Goal: Navigation & Orientation: Find specific page/section

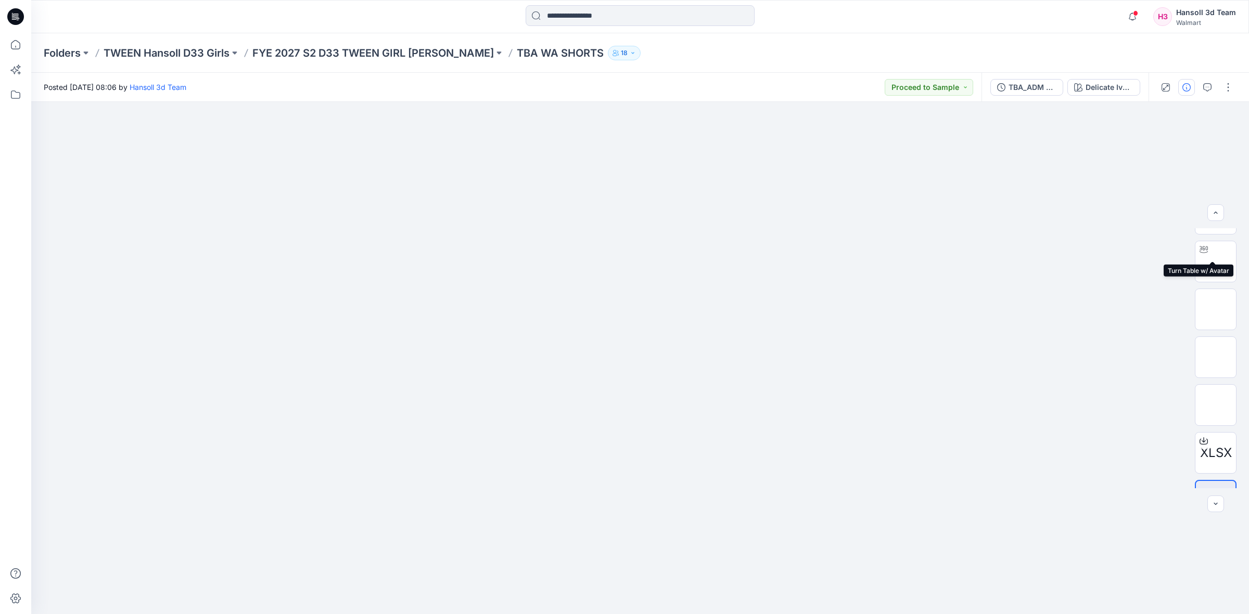
scroll to position [68, 0]
click at [1210, 86] on icon "button" at bounding box center [1207, 87] width 8 height 8
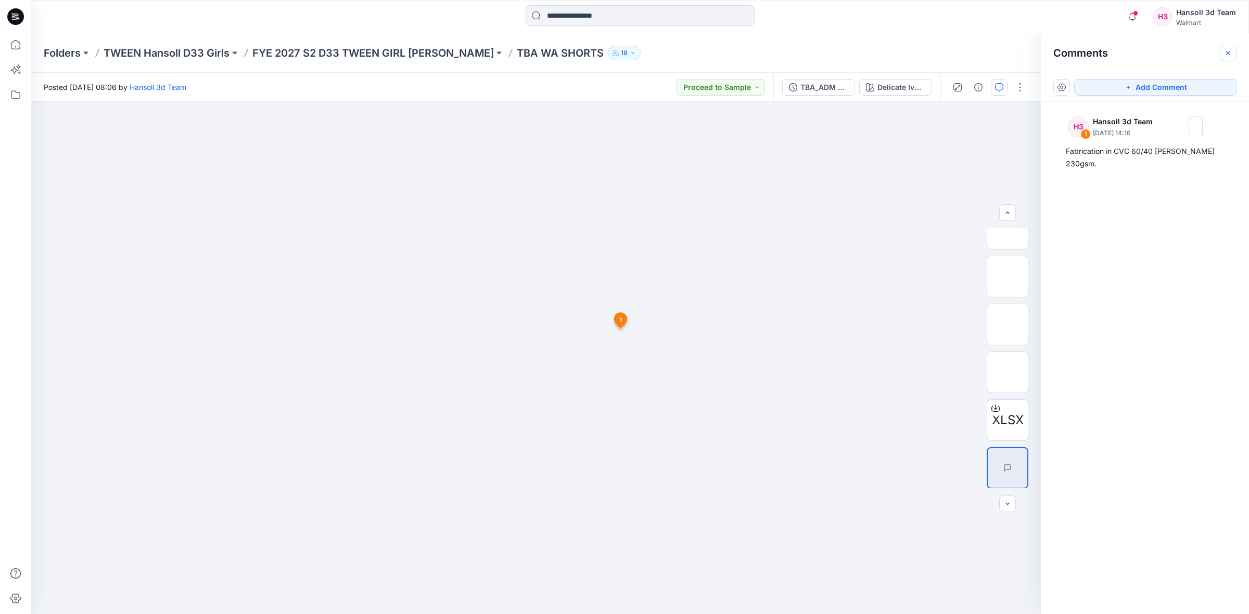
click at [1229, 53] on icon "button" at bounding box center [1228, 53] width 8 height 8
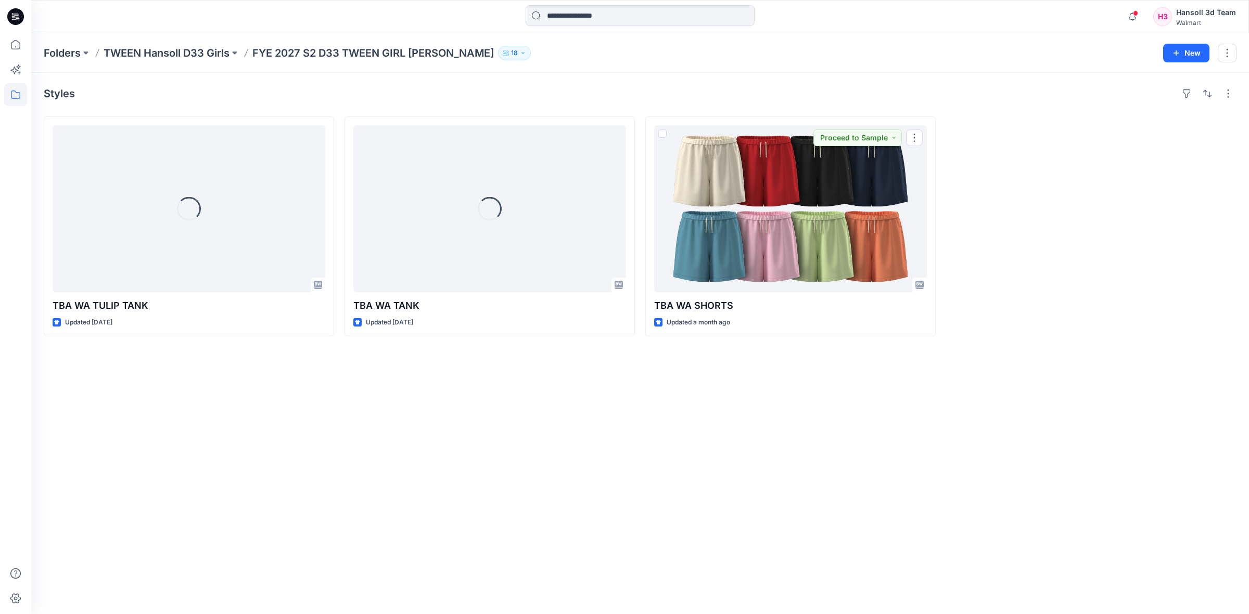
click at [741, 396] on div "Styles Loading... TBA WA TULIP TANK Updated 16 days ago Loading... TBA WA TANK …" at bounding box center [639, 344] width 1217 height 542
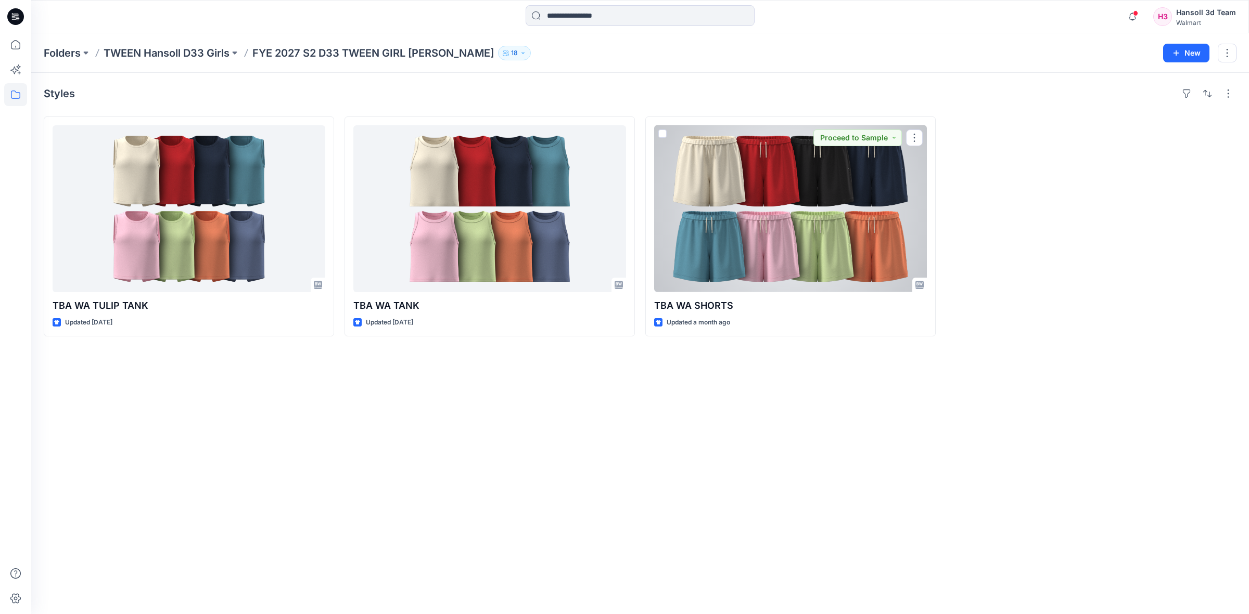
drag, startPoint x: 748, startPoint y: 234, endPoint x: 777, endPoint y: 249, distance: 32.1
click at [748, 235] on div at bounding box center [790, 208] width 273 height 167
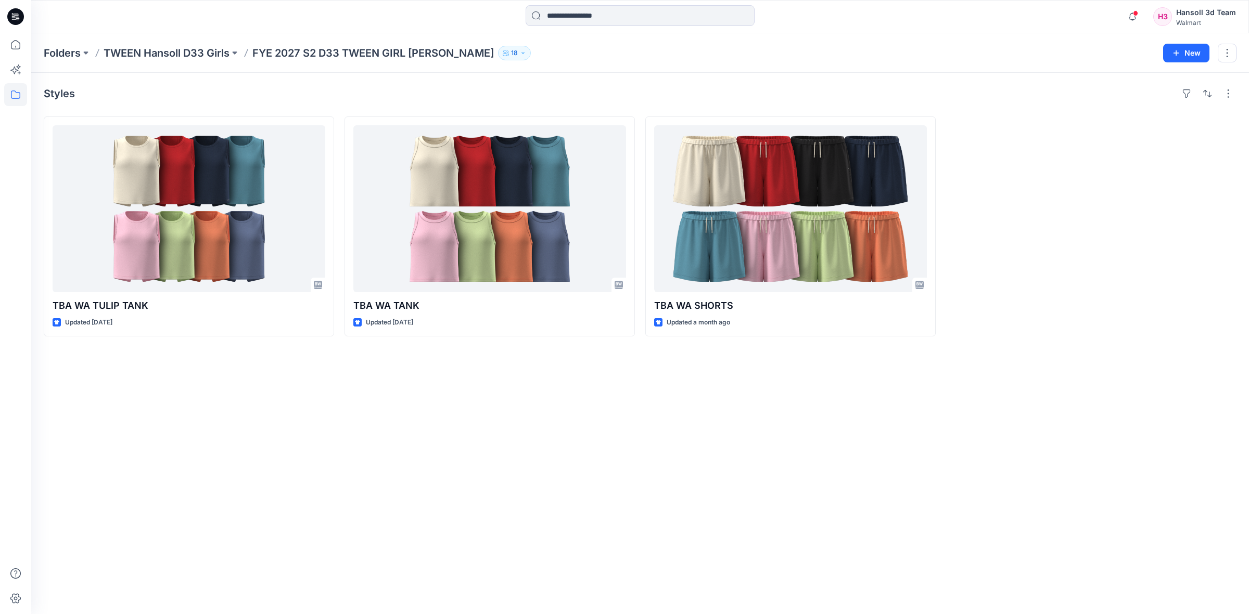
click at [928, 451] on div "Styles TBA WA TULIP TANK Updated 16 days ago TBA WA TANK Updated 23 days ago TB…" at bounding box center [639, 344] width 1217 height 542
click at [770, 503] on div "Styles TBA WA TULIP TANK Updated 16 days ago TBA WA TANK Updated 23 days ago TB…" at bounding box center [639, 344] width 1217 height 542
drag, startPoint x: 747, startPoint y: 477, endPoint x: 729, endPoint y: 477, distance: 17.7
click at [747, 477] on div "Styles TBA WA TULIP TANK Updated 16 days ago TBA WA TANK Updated 23 days ago TB…" at bounding box center [639, 344] width 1217 height 542
click at [577, 434] on div "Styles TBA WA TULIP TANK Updated 16 days ago TBA WA TANK Updated 23 days ago TB…" at bounding box center [639, 344] width 1217 height 542
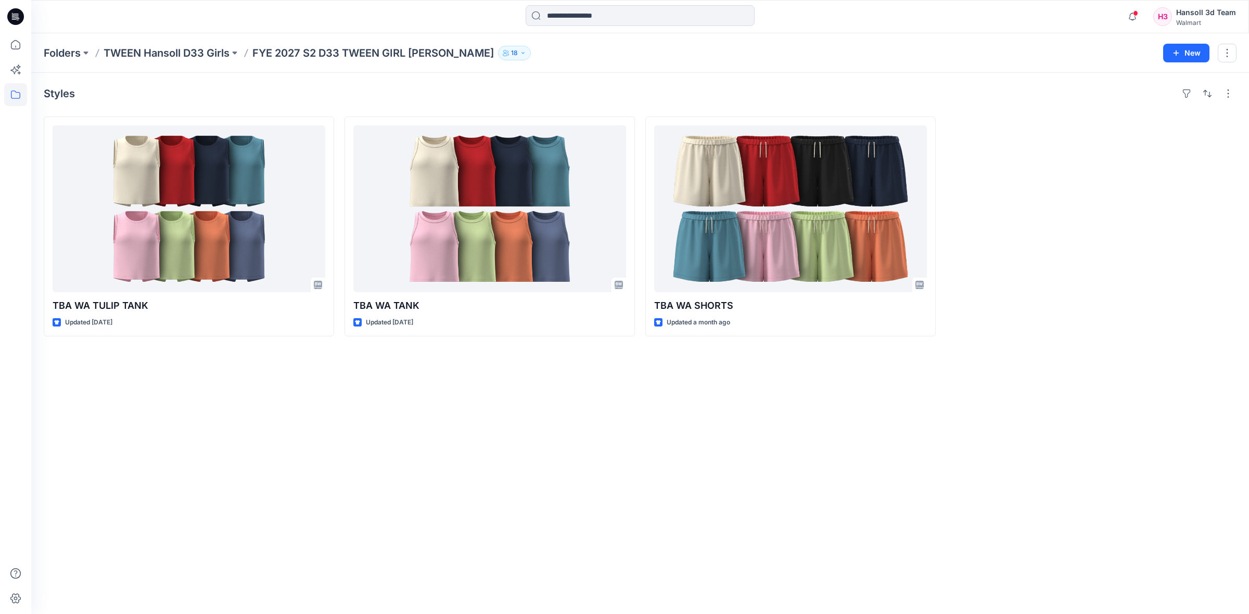
drag, startPoint x: 849, startPoint y: 421, endPoint x: 919, endPoint y: 550, distance: 146.7
click at [849, 421] on div "Styles TBA WA TULIP TANK Updated 16 days ago TBA WA TANK Updated 23 days ago TB…" at bounding box center [639, 344] width 1217 height 542
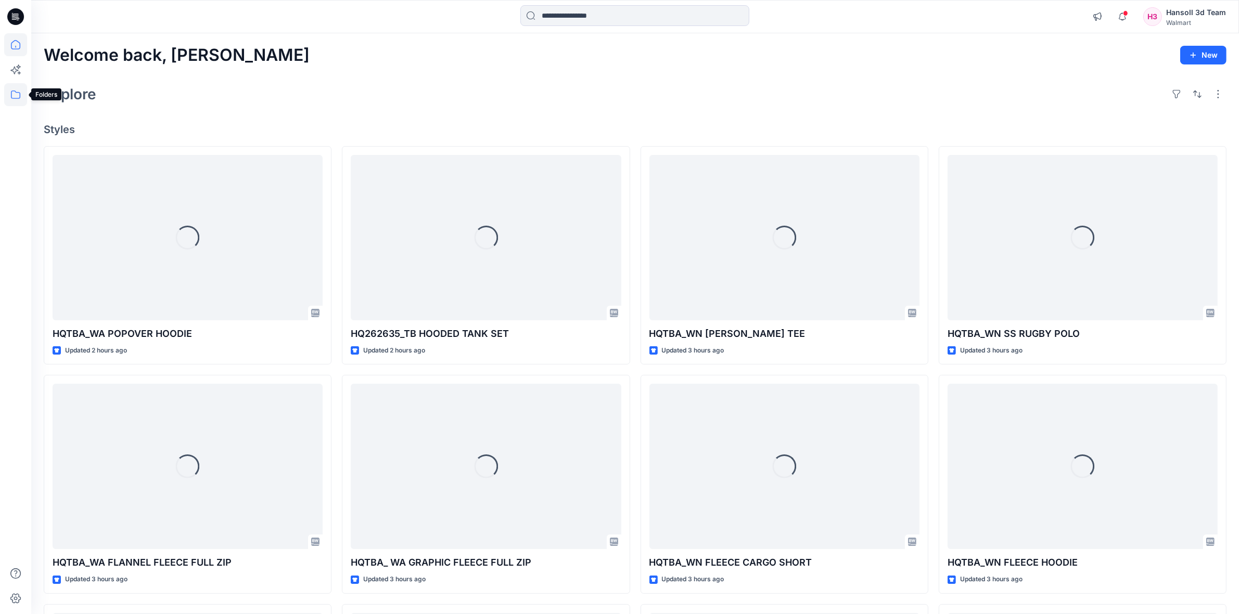
click at [18, 100] on icon at bounding box center [15, 94] width 23 height 23
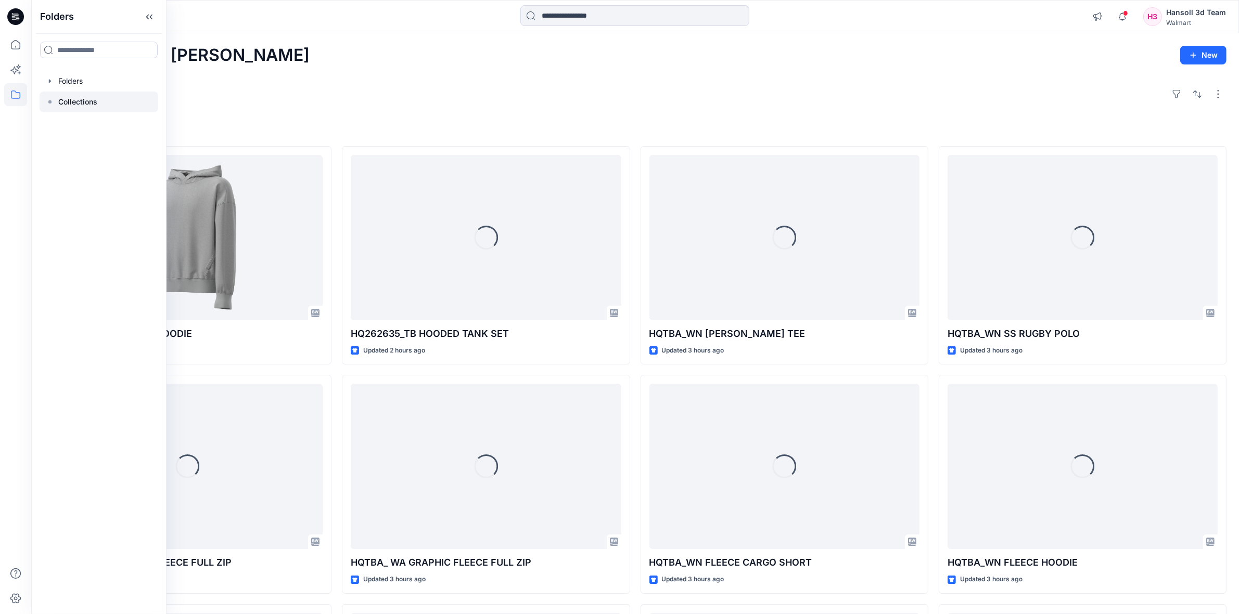
click at [79, 106] on p "Collections" at bounding box center [77, 102] width 39 height 12
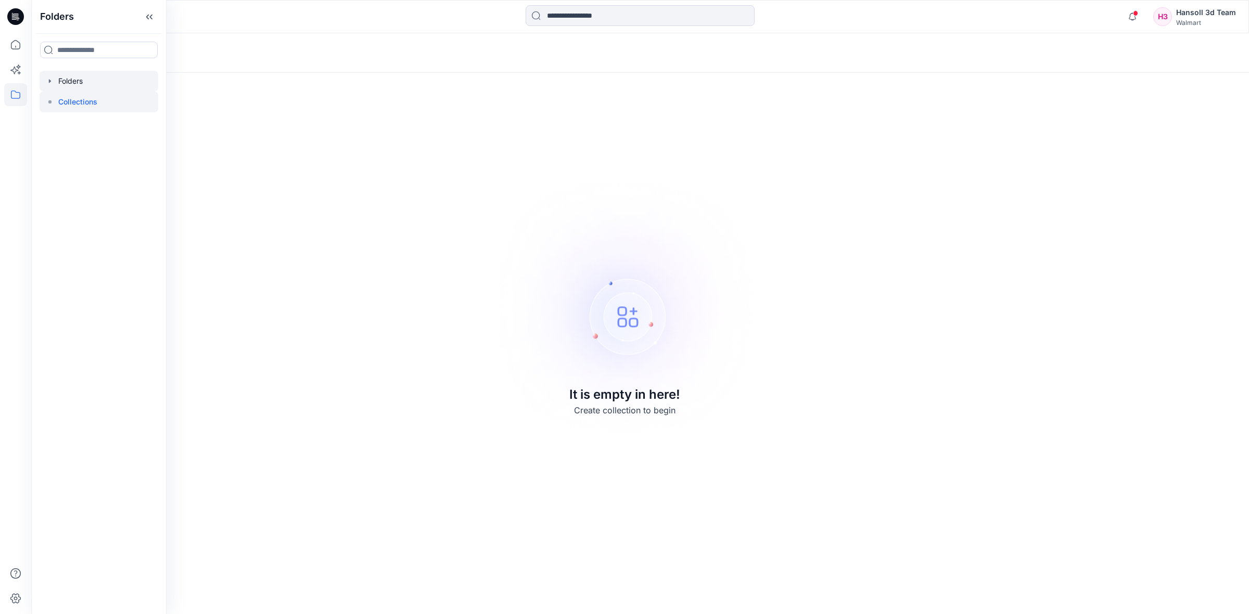
click at [94, 84] on div at bounding box center [99, 81] width 119 height 21
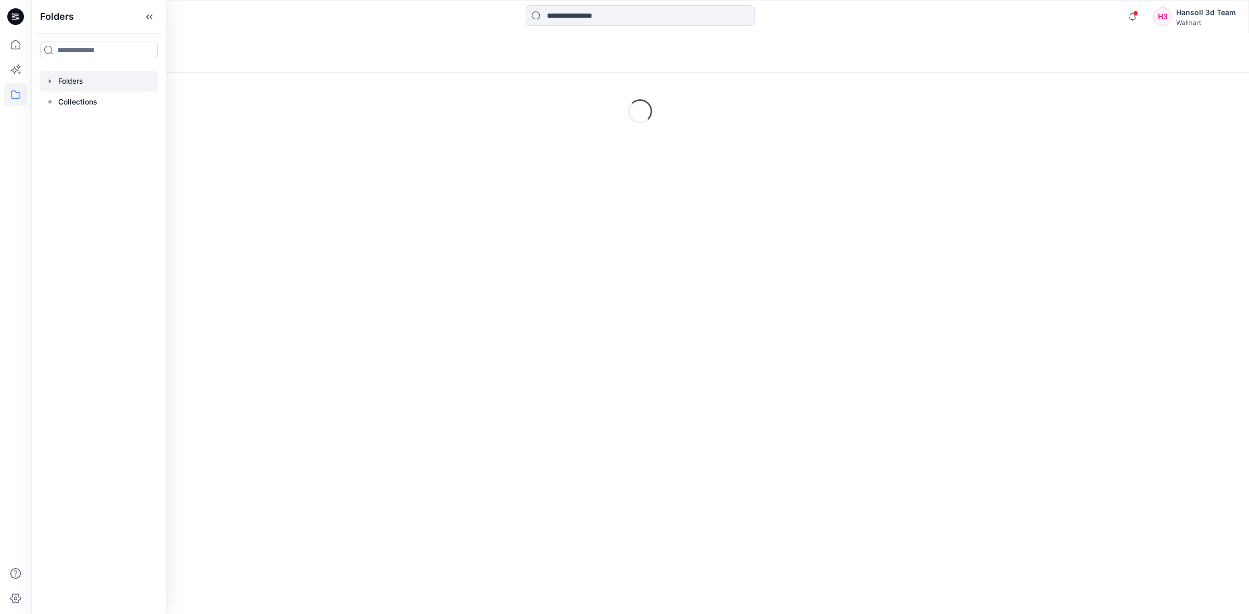
click at [282, 17] on div at bounding box center [183, 16] width 304 height 23
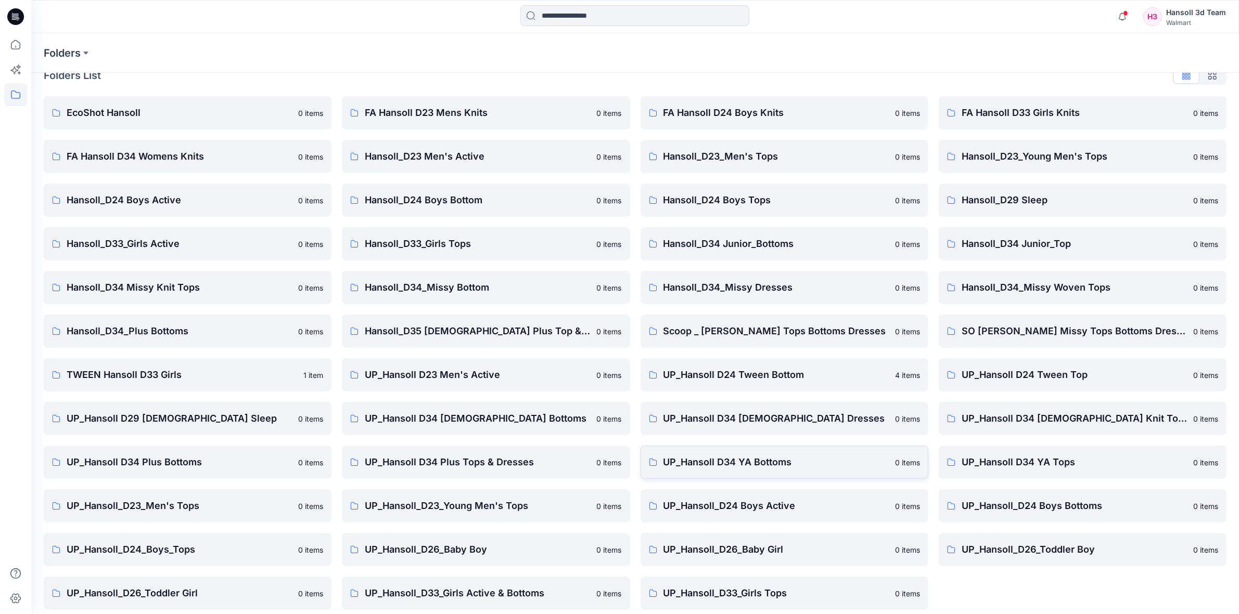
scroll to position [26, 0]
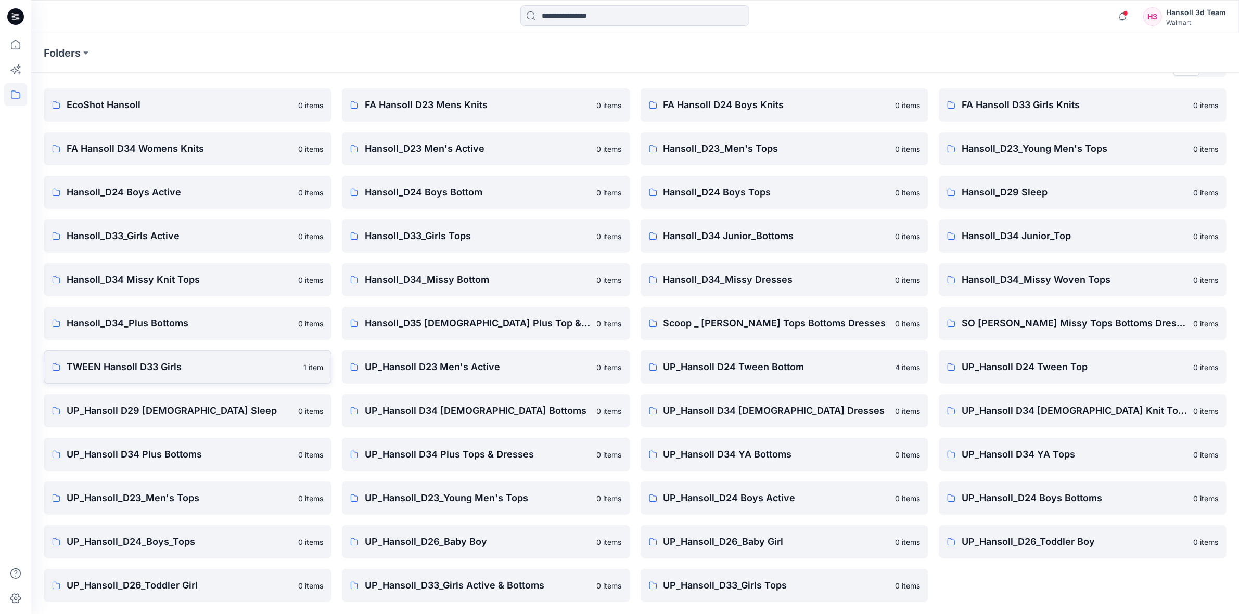
click at [166, 370] on p "TWEEN Hansoll D33 Girls" at bounding box center [182, 367] width 230 height 15
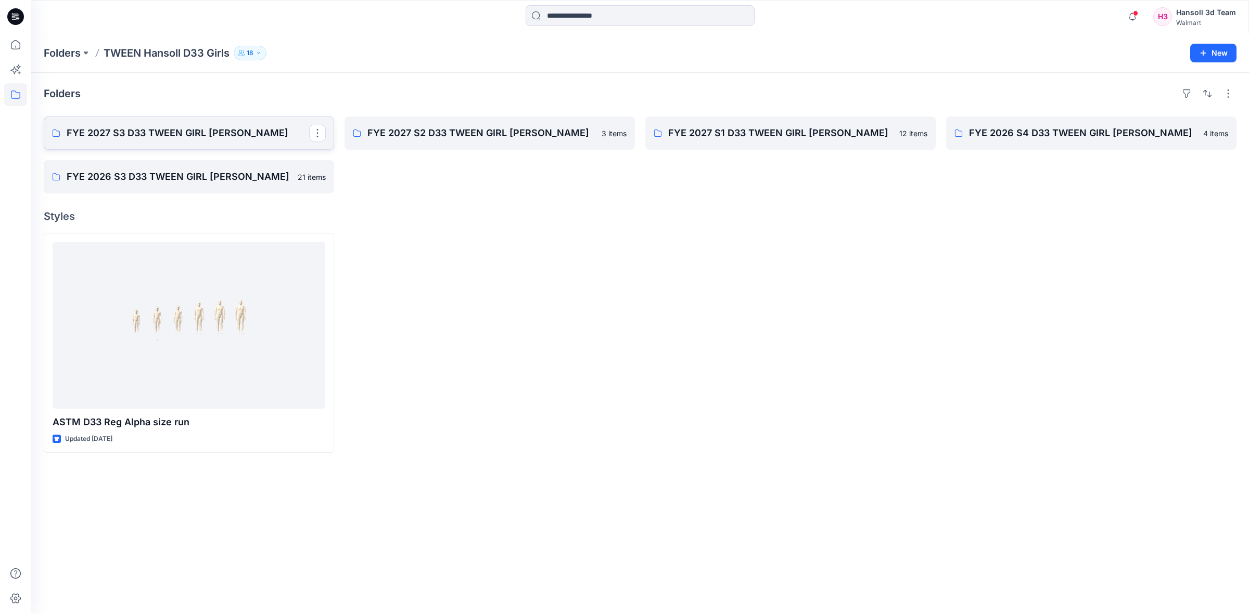
click at [255, 132] on p "FYE 2027 S3 D33 TWEEN GIRL HANSOLL" at bounding box center [188, 133] width 242 height 15
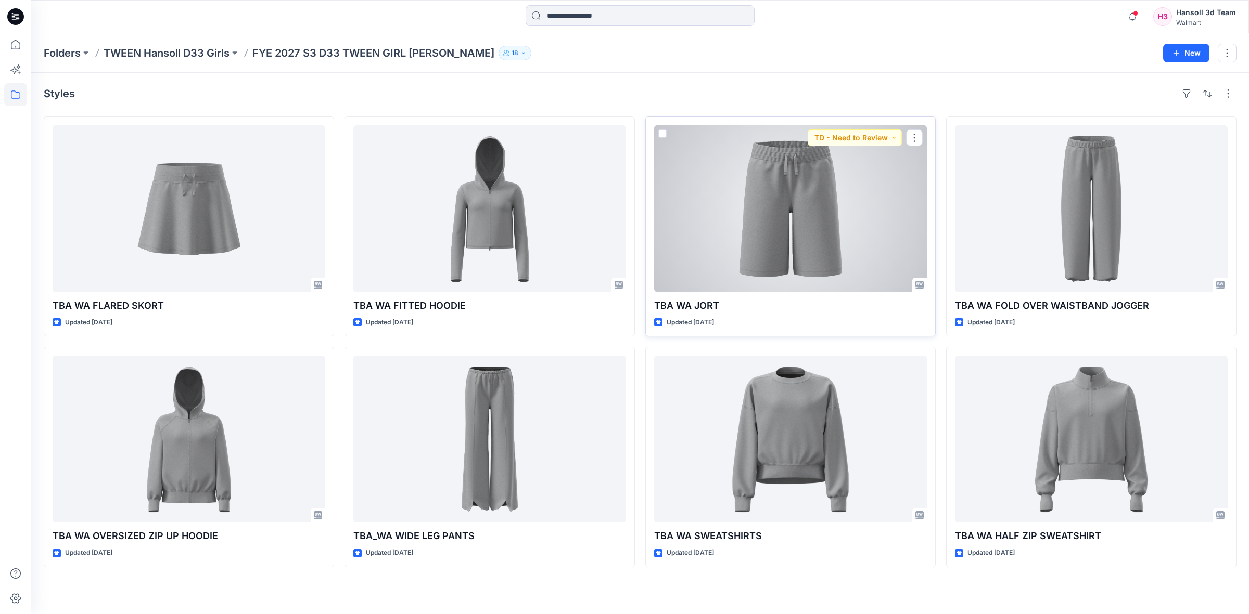
click at [807, 236] on div at bounding box center [790, 208] width 273 height 167
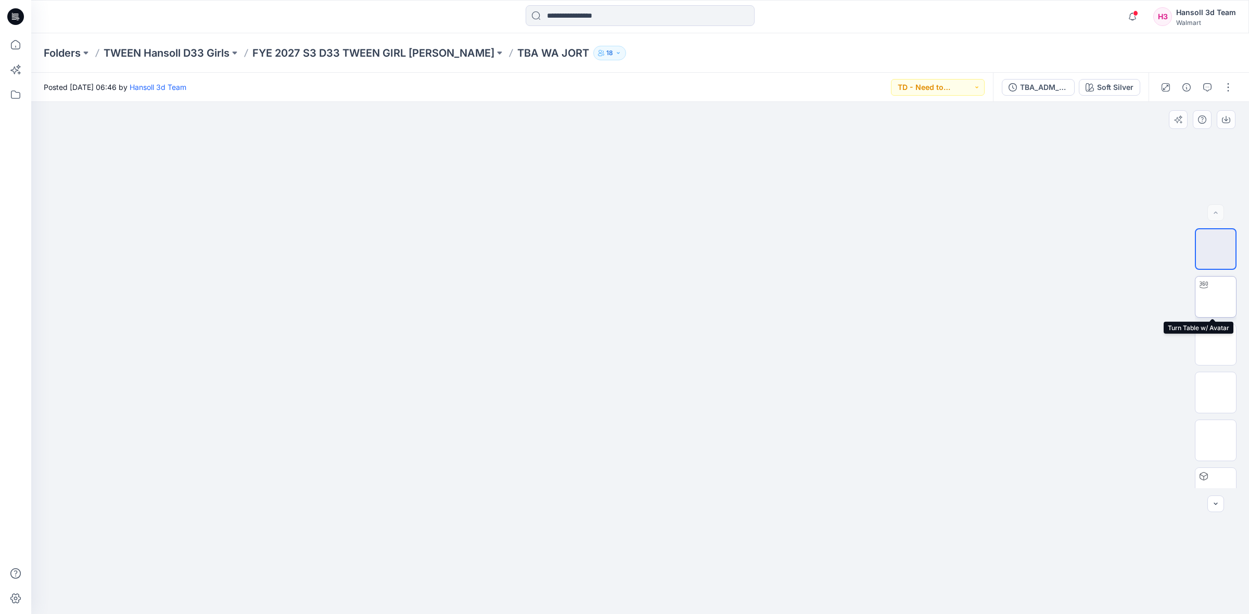
click at [1215, 297] on img at bounding box center [1215, 297] width 0 height 0
